Goal: Task Accomplishment & Management: Complete application form

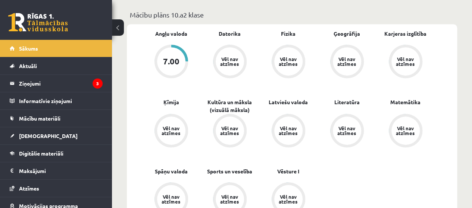
scroll to position [186, 0]
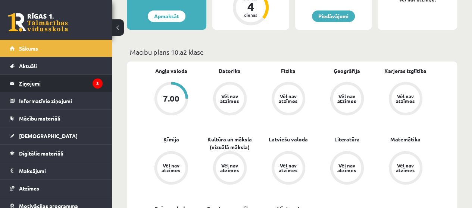
click at [39, 81] on legend "Ziņojumi 3" at bounding box center [61, 83] width 84 height 17
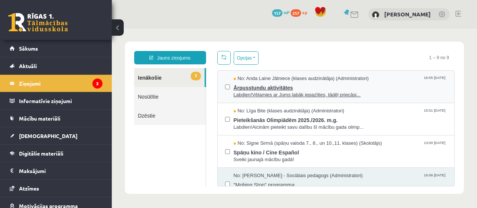
click at [257, 88] on span "Ārpusstundu aktivitātes" at bounding box center [341, 86] width 214 height 9
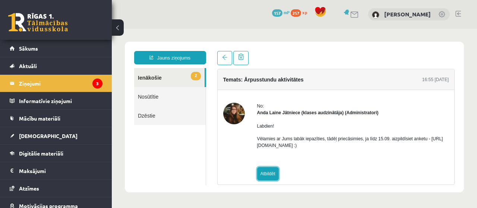
click at [268, 176] on link "Atbildēt" at bounding box center [268, 173] width 22 height 13
type input "**********"
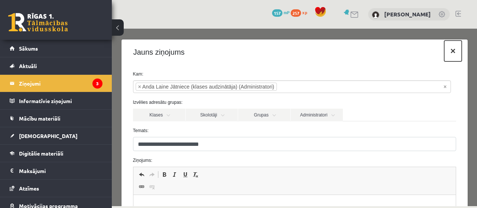
click at [448, 55] on button "×" at bounding box center [453, 51] width 17 height 21
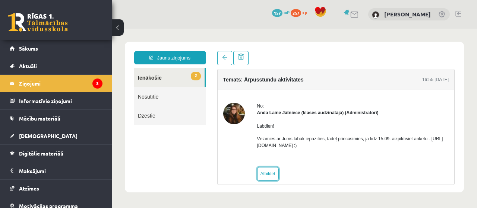
scroll to position [8, 0]
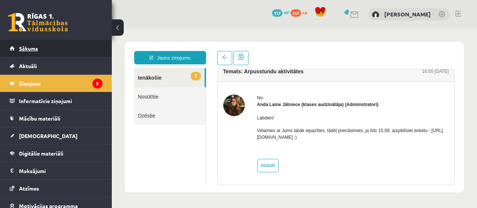
click at [34, 49] on span "Sākums" at bounding box center [28, 48] width 19 height 7
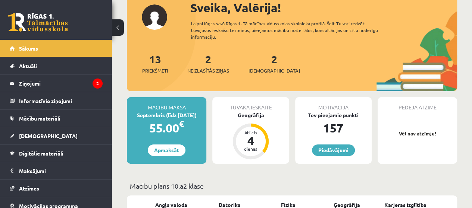
scroll to position [37, 0]
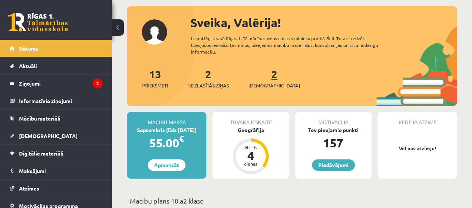
click at [264, 77] on link "2 Ieskaites" at bounding box center [273, 79] width 51 height 22
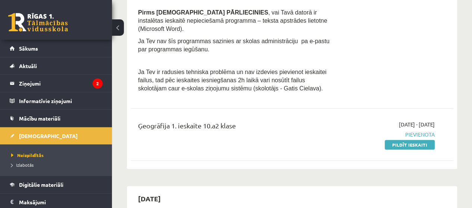
scroll to position [224, 0]
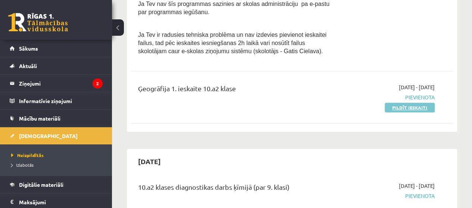
click at [406, 103] on link "Pildīt ieskaiti" at bounding box center [410, 108] width 50 height 10
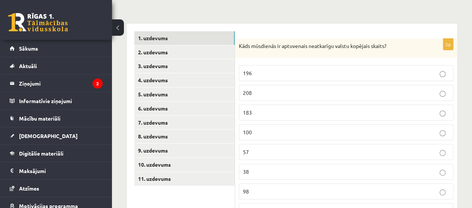
scroll to position [140, 0]
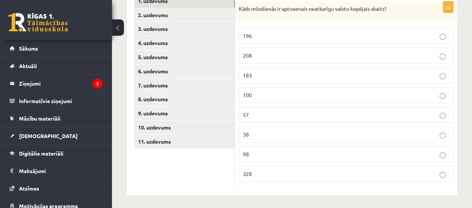
click at [285, 32] on p "196" at bounding box center [346, 36] width 206 height 8
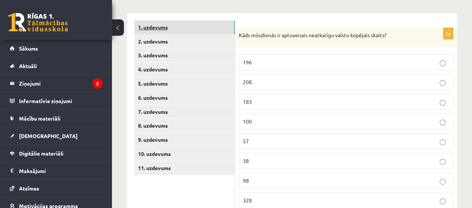
scroll to position [103, 0]
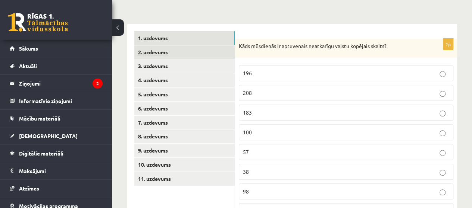
click at [155, 51] on link "2. uzdevums" at bounding box center [184, 53] width 100 height 14
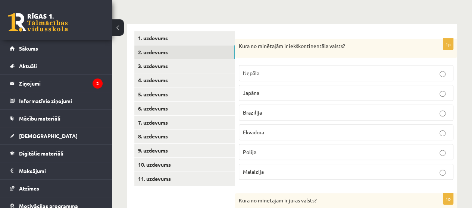
scroll to position [140, 0]
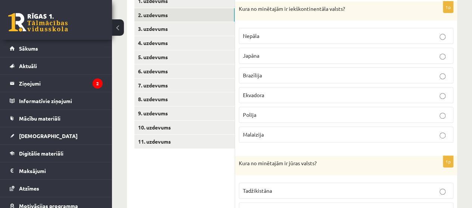
click at [263, 35] on p "Nepāla" at bounding box center [346, 36] width 206 height 8
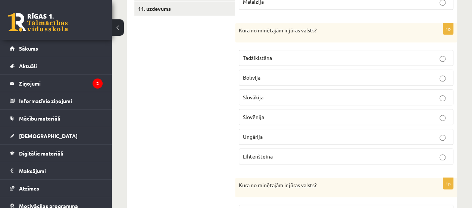
scroll to position [289, 0]
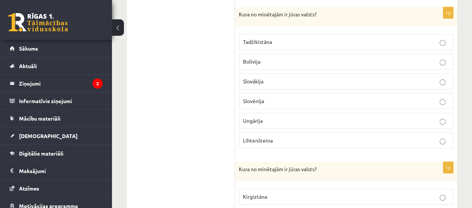
click at [341, 99] on p "Slovēnija" at bounding box center [346, 101] width 206 height 8
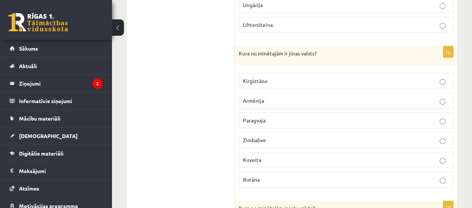
scroll to position [401, 0]
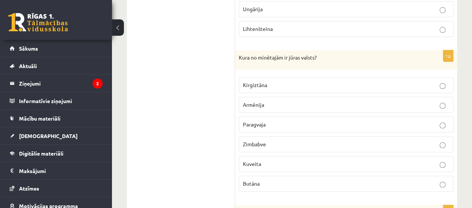
click at [304, 180] on p "Butāna" at bounding box center [346, 184] width 206 height 8
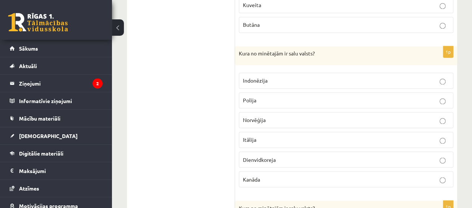
scroll to position [550, 0]
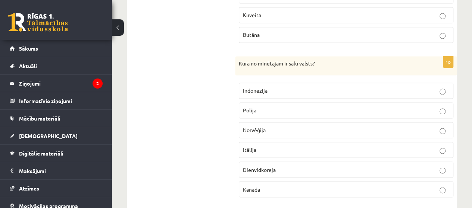
click at [288, 83] on label "Indonēzija" at bounding box center [346, 91] width 214 height 16
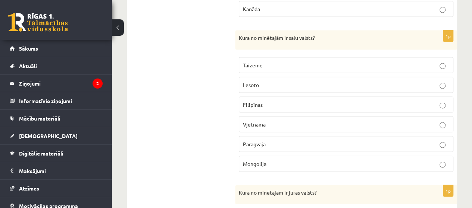
scroll to position [719, 0]
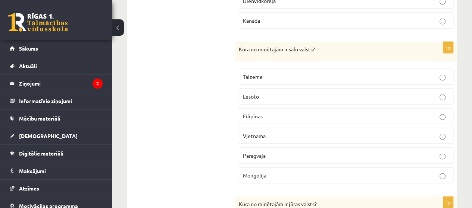
click at [315, 113] on p "Filipīnas" at bounding box center [346, 117] width 206 height 8
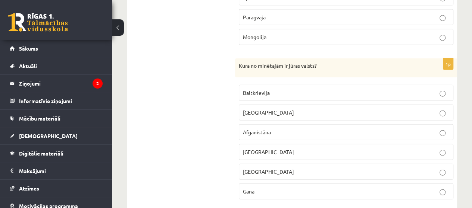
scroll to position [868, 0]
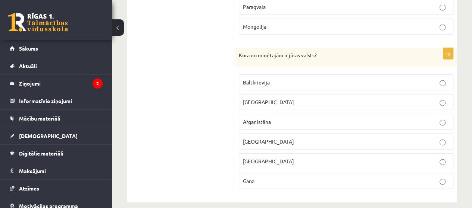
click at [262, 178] on p "Gana" at bounding box center [346, 182] width 206 height 8
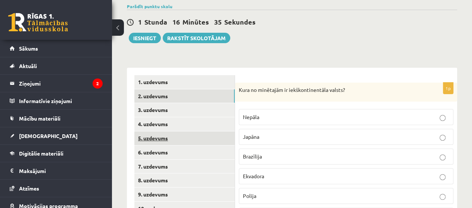
scroll to position [85, 0]
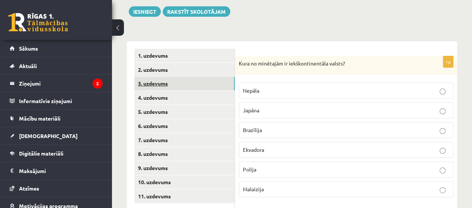
click at [148, 82] on link "3. uzdevums" at bounding box center [184, 84] width 100 height 14
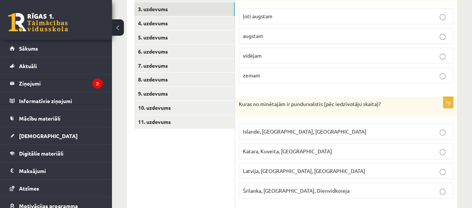
scroll to position [197, 0]
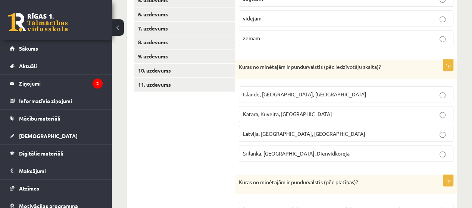
click at [309, 95] on p "Islande, Malta, Surinama" at bounding box center [346, 95] width 206 height 8
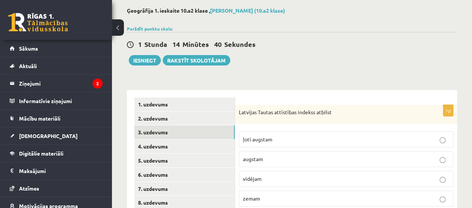
scroll to position [48, 0]
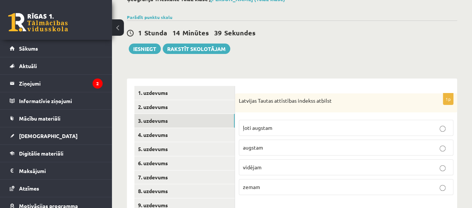
click at [263, 144] on p "augstam" at bounding box center [346, 148] width 206 height 8
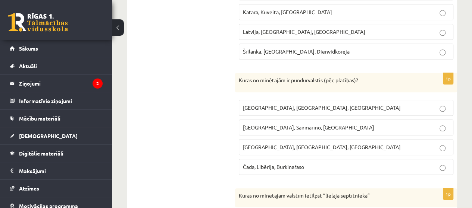
scroll to position [309, 0]
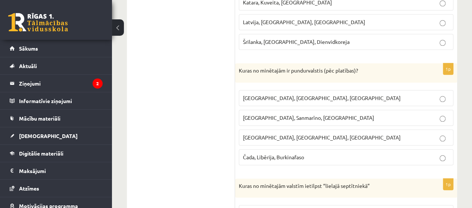
click at [298, 116] on span "Monako, Sanmarīno, Luksemburga" at bounding box center [308, 117] width 131 height 7
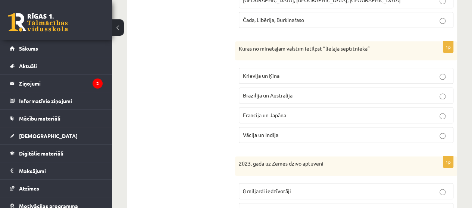
scroll to position [458, 0]
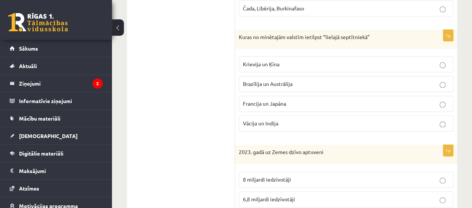
click at [287, 60] on p "Krievija un Ķīna" at bounding box center [346, 64] width 206 height 8
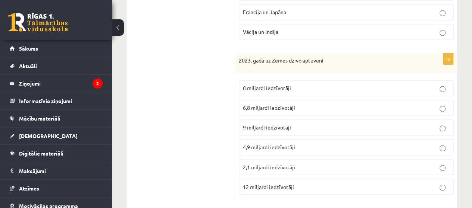
scroll to position [559, 0]
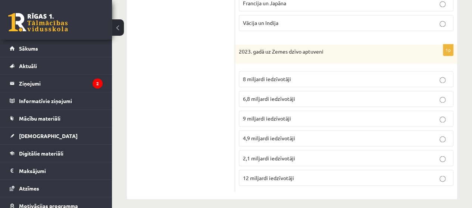
click at [339, 75] on p "8 miljardi iedzīvotāji" at bounding box center [346, 79] width 206 height 8
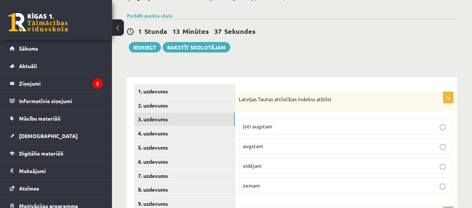
scroll to position [37, 0]
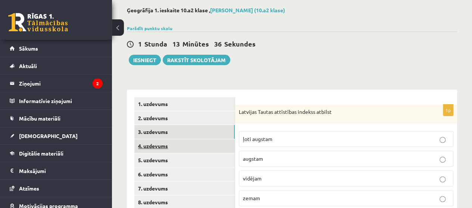
click at [141, 141] on link "4. uzdevums" at bounding box center [184, 146] width 100 height 14
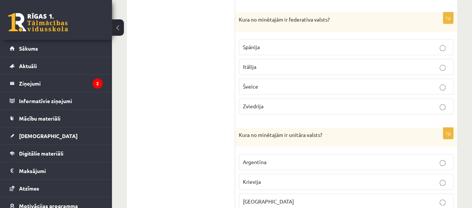
scroll to position [405, 0]
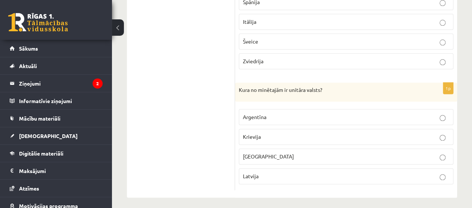
click at [391, 176] on label "Latvija" at bounding box center [346, 177] width 214 height 16
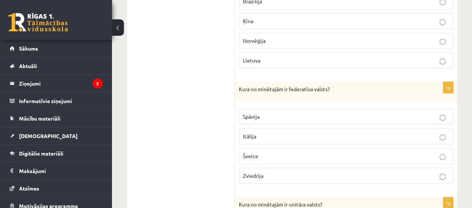
scroll to position [293, 0]
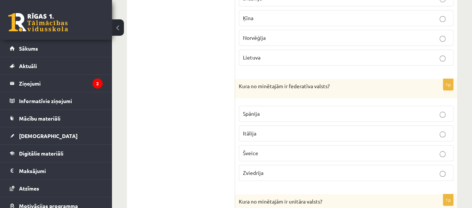
click at [270, 150] on p "Šveice" at bounding box center [346, 154] width 206 height 8
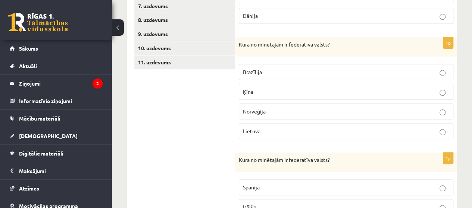
scroll to position [219, 0]
click at [304, 86] on label "Ķīna" at bounding box center [346, 93] width 214 height 16
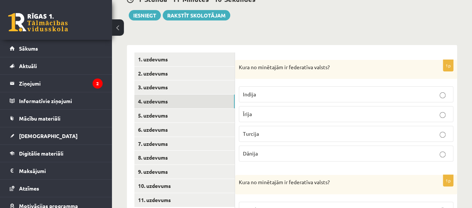
scroll to position [69, 0]
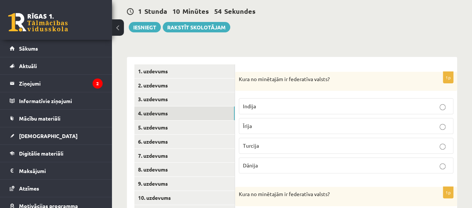
click at [366, 105] on p "Indija" at bounding box center [346, 107] width 206 height 8
click at [167, 129] on link "5. uzdevums" at bounding box center [184, 128] width 100 height 14
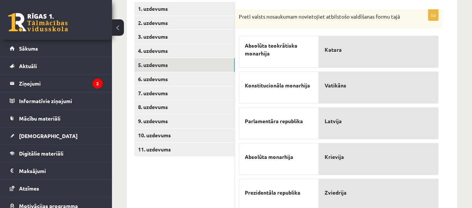
scroll to position [122, 0]
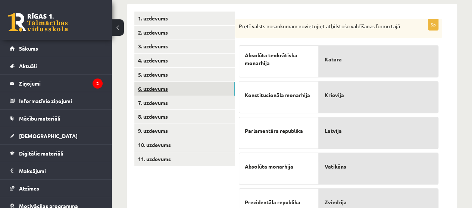
click at [157, 87] on link "6. uzdevums" at bounding box center [184, 89] width 100 height 14
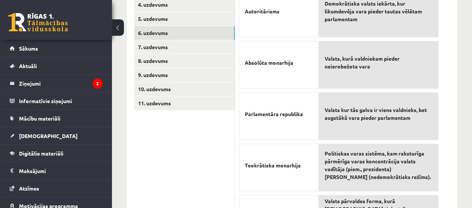
scroll to position [116, 0]
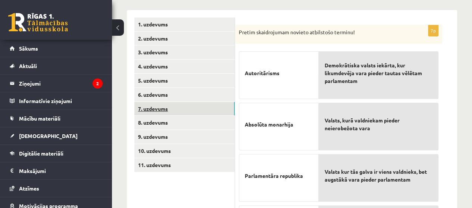
click at [167, 109] on link "7. uzdevums" at bounding box center [184, 109] width 100 height 14
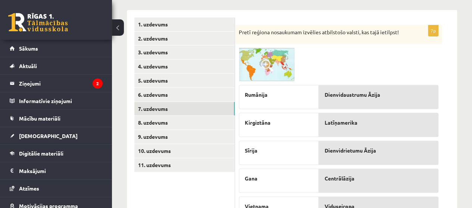
click at [266, 65] on span at bounding box center [267, 66] width 12 height 12
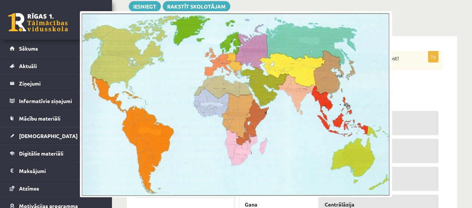
scroll to position [79, 0]
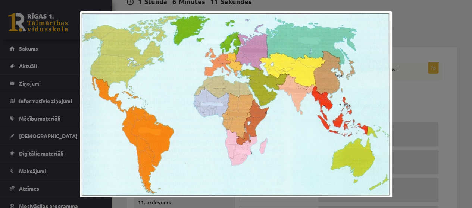
click at [407, 107] on div at bounding box center [236, 104] width 472 height 208
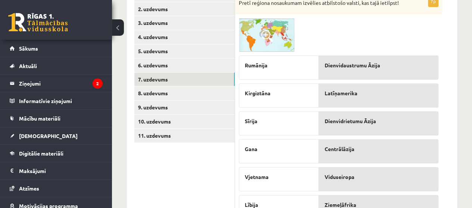
scroll to position [134, 0]
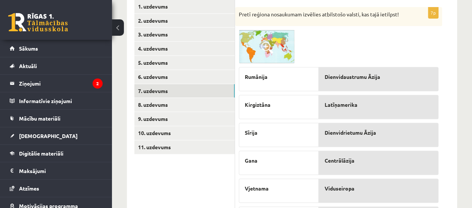
click at [270, 42] on span at bounding box center [267, 48] width 12 height 12
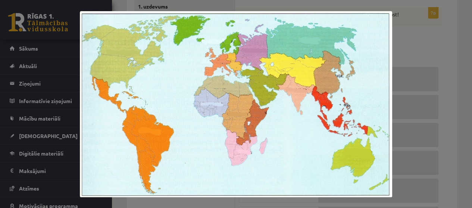
click at [418, 60] on div at bounding box center [236, 104] width 472 height 208
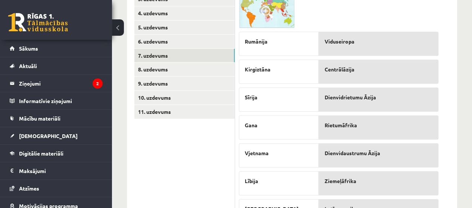
scroll to position [158, 0]
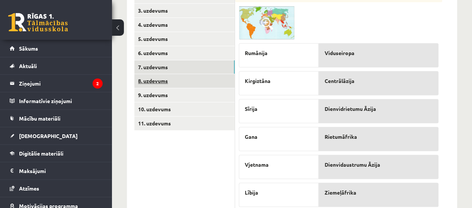
click at [164, 81] on link "8. uzdevums" at bounding box center [184, 81] width 100 height 14
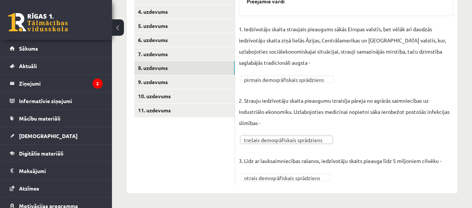
scroll to position [171, 0]
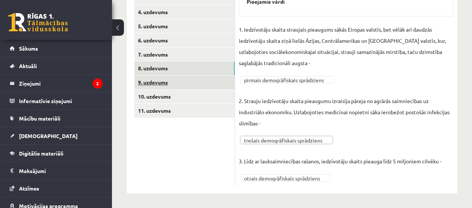
click at [160, 82] on link "9. uzdevums" at bounding box center [184, 83] width 100 height 14
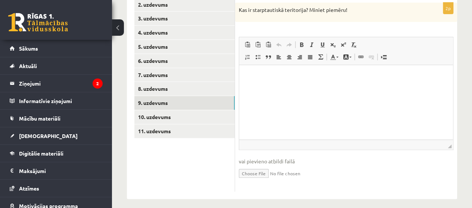
scroll to position [156, 0]
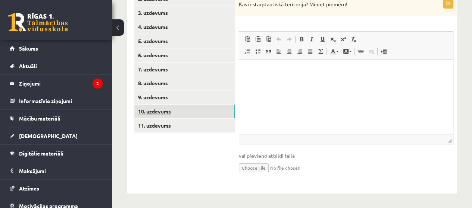
click at [166, 109] on link "10. uzdevums" at bounding box center [184, 112] width 100 height 14
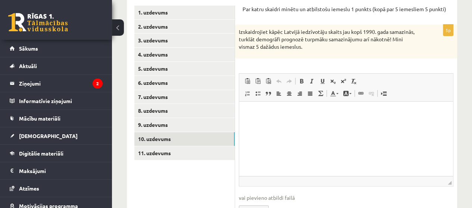
scroll to position [119, 0]
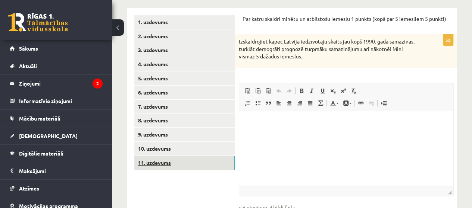
click at [164, 164] on link "11. uzdevums" at bounding box center [184, 163] width 100 height 14
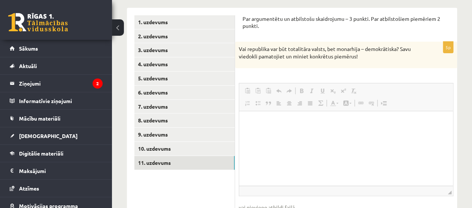
scroll to position [0, 0]
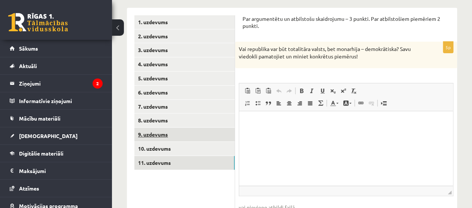
click at [164, 135] on link "9. uzdevums" at bounding box center [184, 135] width 100 height 14
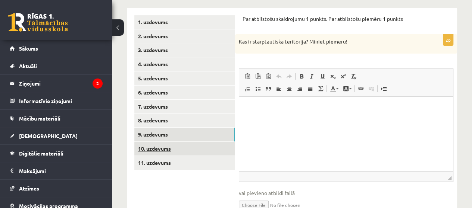
click at [159, 147] on link "10. uzdevums" at bounding box center [184, 149] width 100 height 14
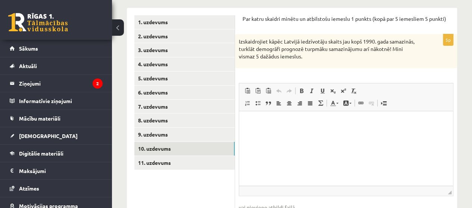
click at [278, 133] on html at bounding box center [346, 123] width 214 height 23
click at [276, 123] on p "Bagātinātā teksta redaktors, wiswyg-editor-user-answer-47024891859820" at bounding box center [346, 123] width 199 height 8
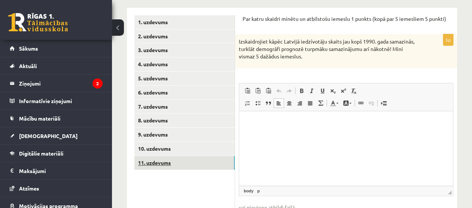
click at [159, 161] on link "11. uzdevums" at bounding box center [184, 163] width 100 height 14
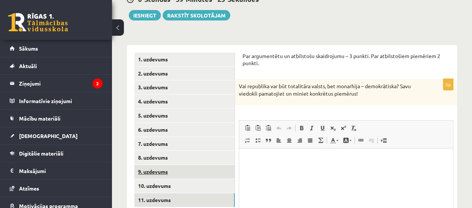
scroll to position [44, 0]
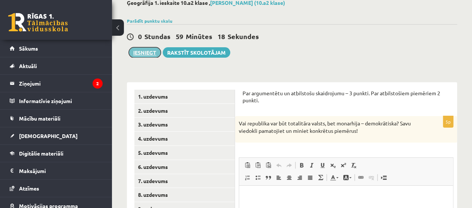
click at [146, 53] on button "Iesniegt" at bounding box center [145, 52] width 32 height 10
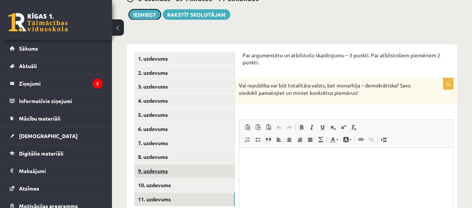
scroll to position [119, 0]
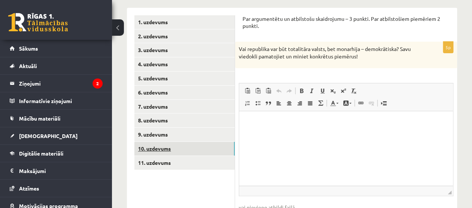
click at [167, 147] on link "10. uzdevums" at bounding box center [184, 149] width 100 height 14
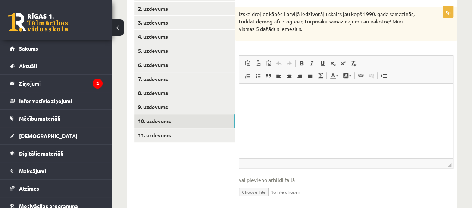
scroll to position [156, 0]
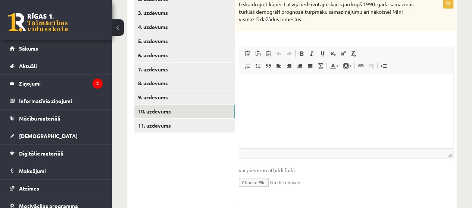
click at [272, 89] on p "Bagātinātā teksta redaktors, wiswyg-editor-user-answer-47024815638320" at bounding box center [346, 86] width 199 height 8
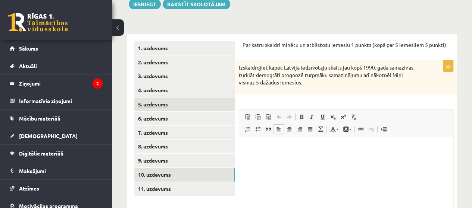
scroll to position [81, 0]
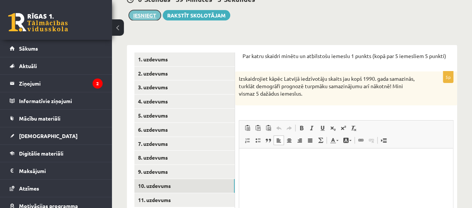
click at [149, 18] on button "Iesniegt" at bounding box center [145, 15] width 32 height 10
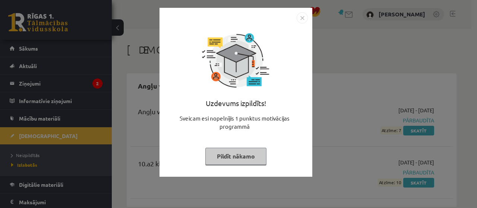
click at [304, 18] on img "Close" at bounding box center [302, 17] width 11 height 11
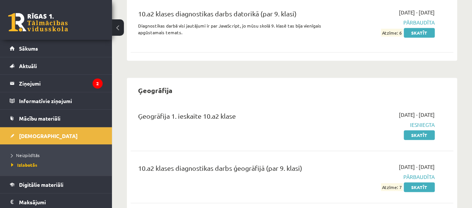
scroll to position [261, 0]
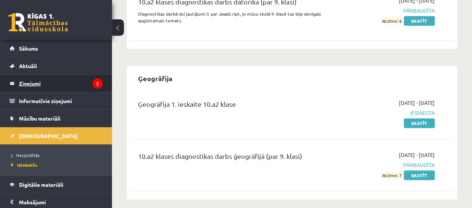
click at [33, 81] on legend "Ziņojumi 2" at bounding box center [61, 83] width 84 height 17
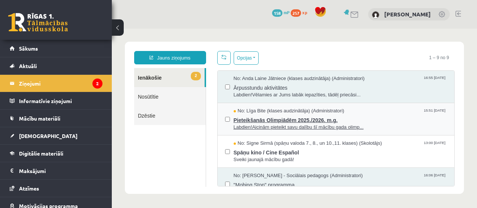
click at [278, 122] on span "Pieteikšanās Olimpiādēm 2025./2026. m.g." at bounding box center [341, 119] width 214 height 9
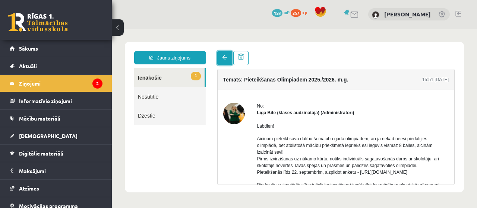
click at [226, 59] on span at bounding box center [224, 57] width 5 height 5
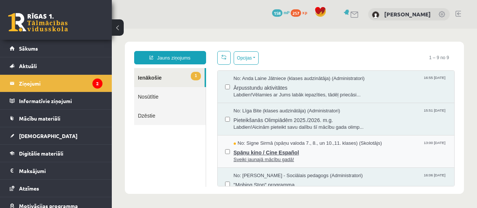
click at [261, 157] on span "Sveiki jaunajā mācību gadā!" at bounding box center [341, 160] width 214 height 7
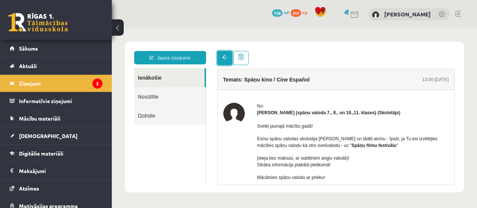
click at [225, 62] on link at bounding box center [224, 58] width 15 height 14
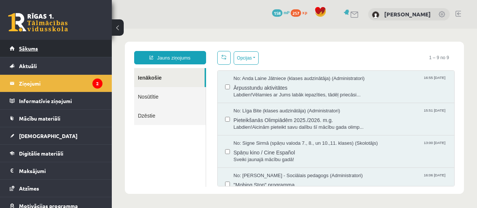
click at [30, 48] on span "Sākums" at bounding box center [28, 48] width 19 height 7
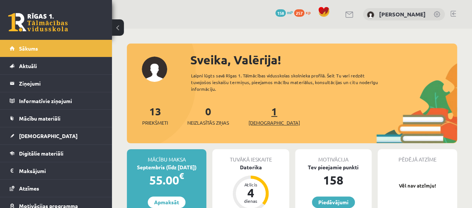
click at [260, 107] on link "1 Ieskaites" at bounding box center [273, 116] width 51 height 22
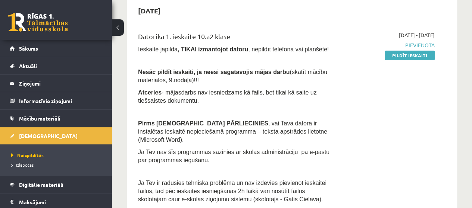
scroll to position [75, 0]
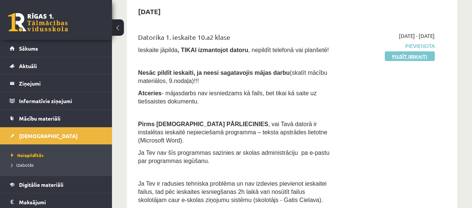
click at [397, 57] on link "Pildīt ieskaiti" at bounding box center [410, 56] width 50 height 10
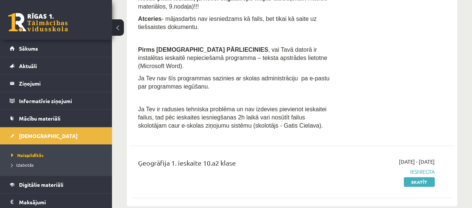
scroll to position [112, 0]
